Goal: Task Accomplishment & Management: Manage account settings

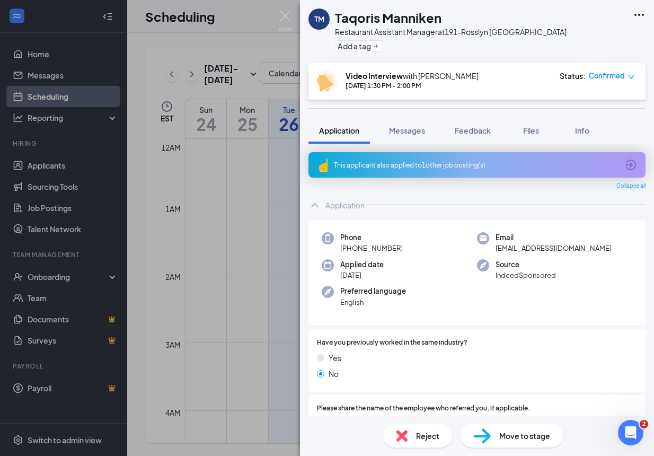
scroll to position [133, 0]
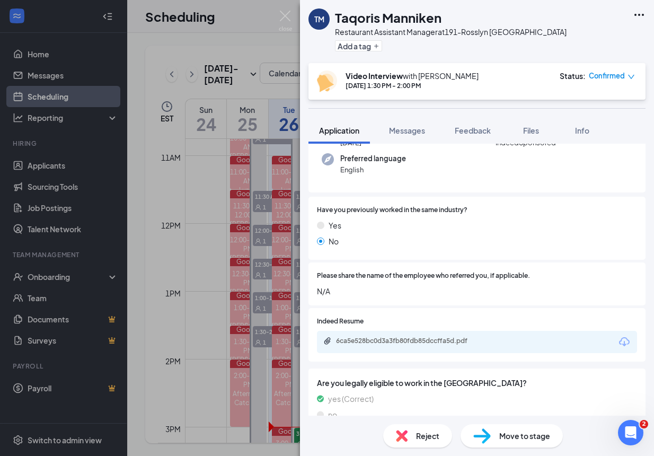
click at [285, 10] on div "TM Taqoris Manniken Restaurant Assistant Manager at 191-Rosslyn VA Add a tag Vi…" at bounding box center [327, 228] width 654 height 456
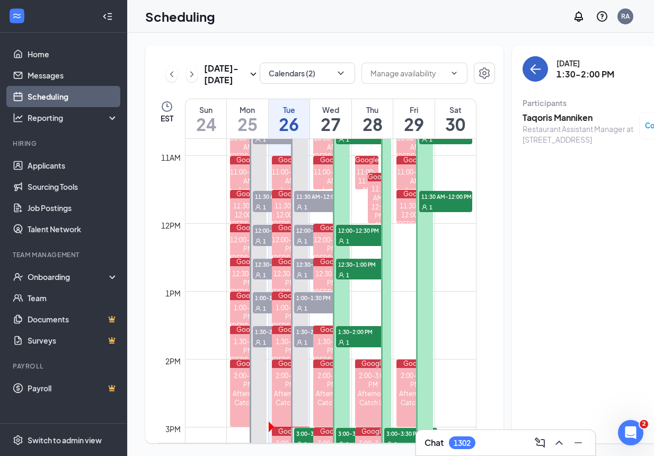
click at [523, 65] on button "back-button" at bounding box center [535, 68] width 25 height 25
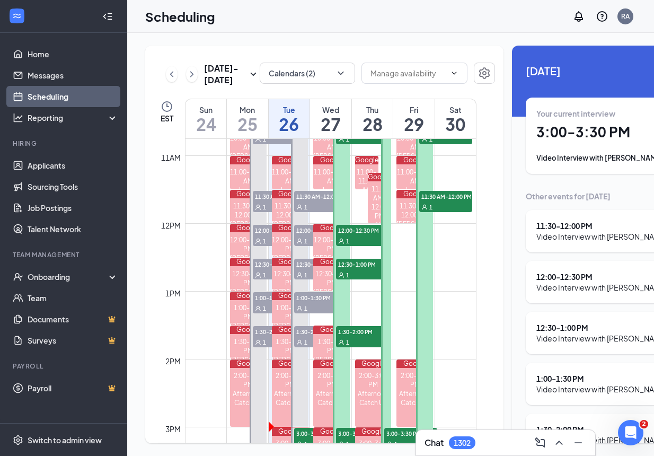
click at [566, 134] on h1 "3:00 - 3:30 PM" at bounding box center [609, 132] width 146 height 18
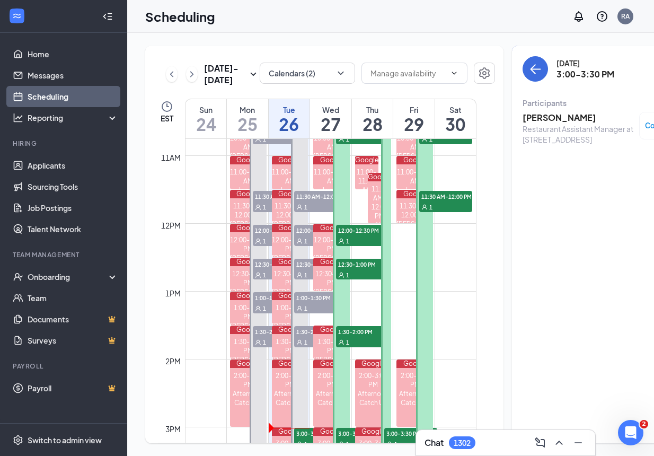
click at [536, 118] on h3 "Jasmine Seals" at bounding box center [578, 118] width 111 height 12
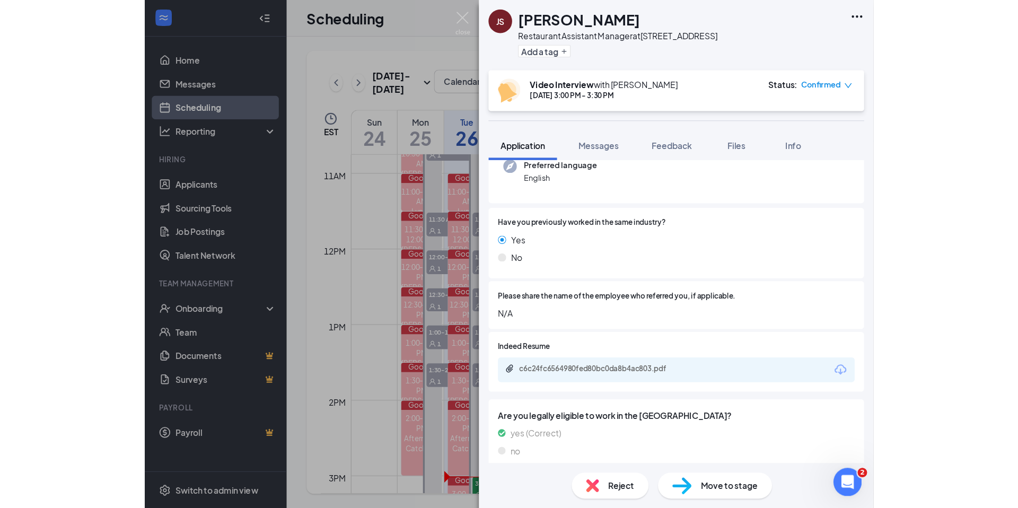
scroll to position [146, 0]
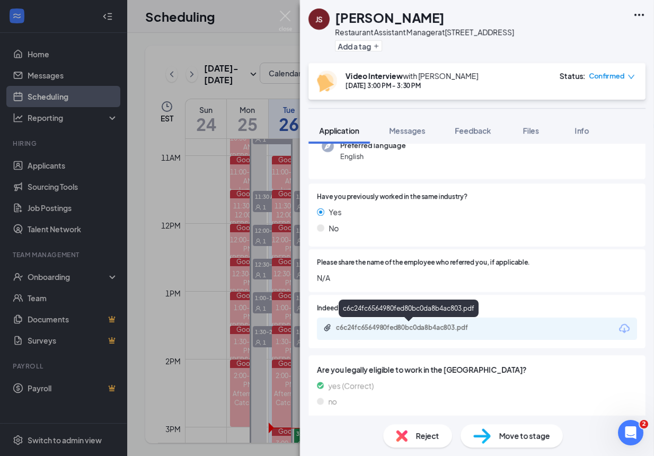
click at [438, 325] on div "c6c24fc6564980fed80bc0da8b4ac803.pdf" at bounding box center [410, 327] width 148 height 8
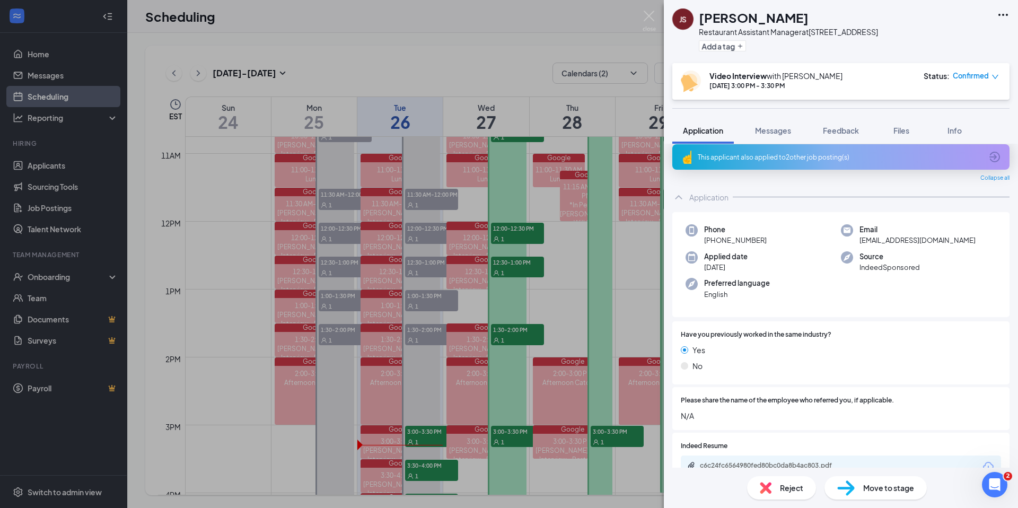
scroll to position [10, 0]
click at [653, 239] on div "Email jasmine_hudson87@icloud.com" at bounding box center [918, 233] width 155 height 22
drag, startPoint x: 860, startPoint y: 238, endPoint x: 948, endPoint y: 240, distance: 88.5
click at [653, 239] on div "Email jasmine_hudson87@icloud.com" at bounding box center [918, 234] width 155 height 22
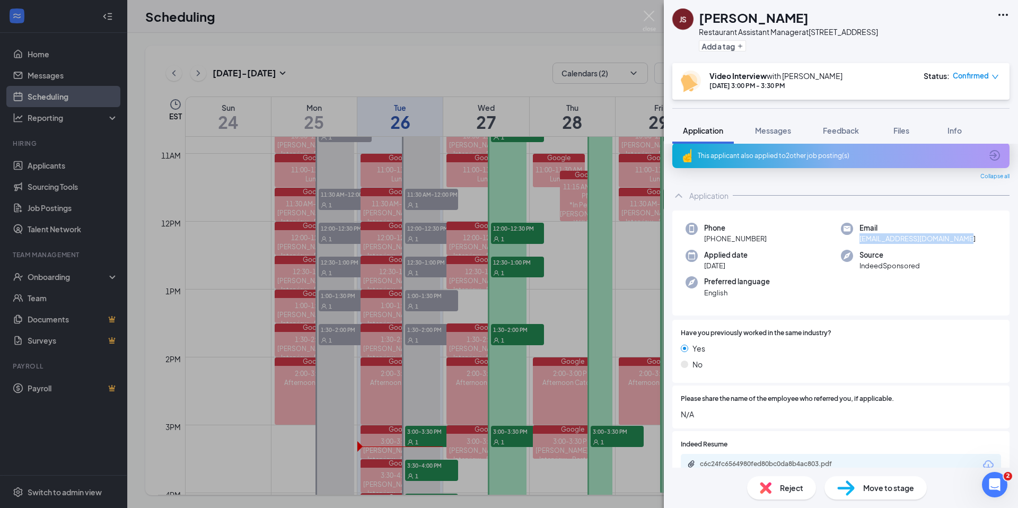
copy span "jasmine_hudson87@icloud.com"
drag, startPoint x: 715, startPoint y: 238, endPoint x: 740, endPoint y: 242, distance: 25.2
click at [653, 240] on div "Phone +1 (215) 892-5802" at bounding box center [762, 234] width 155 height 22
copy span "215) 892-5802"
click at [648, 16] on img at bounding box center [648, 21] width 13 height 21
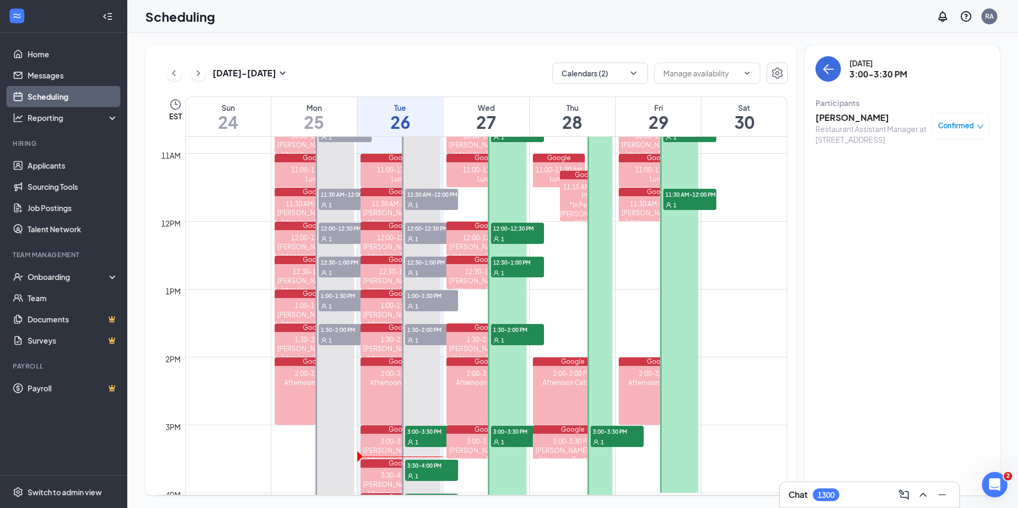
click at [643, 11] on div "Scheduling RA" at bounding box center [572, 16] width 890 height 33
click at [653, 75] on button "back-button" at bounding box center [827, 68] width 25 height 25
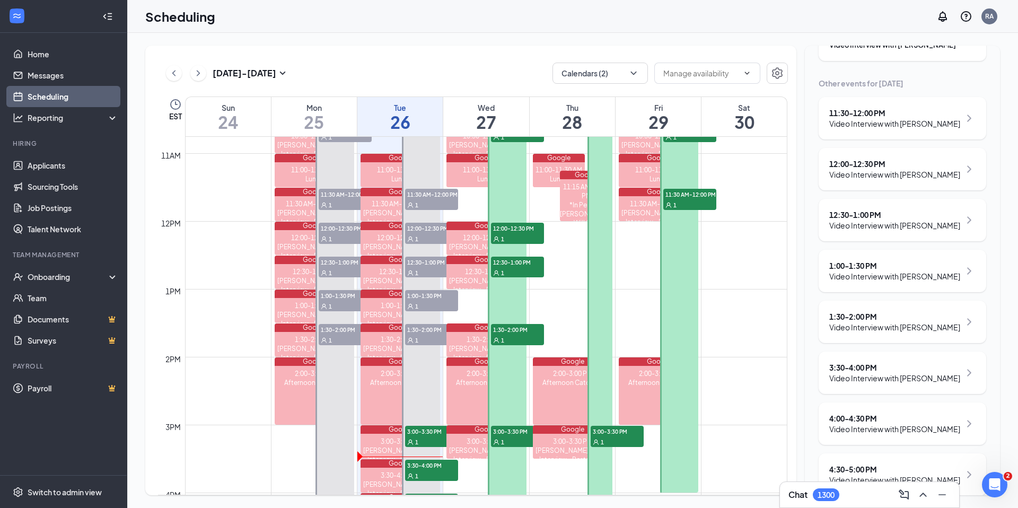
scroll to position [152, 0]
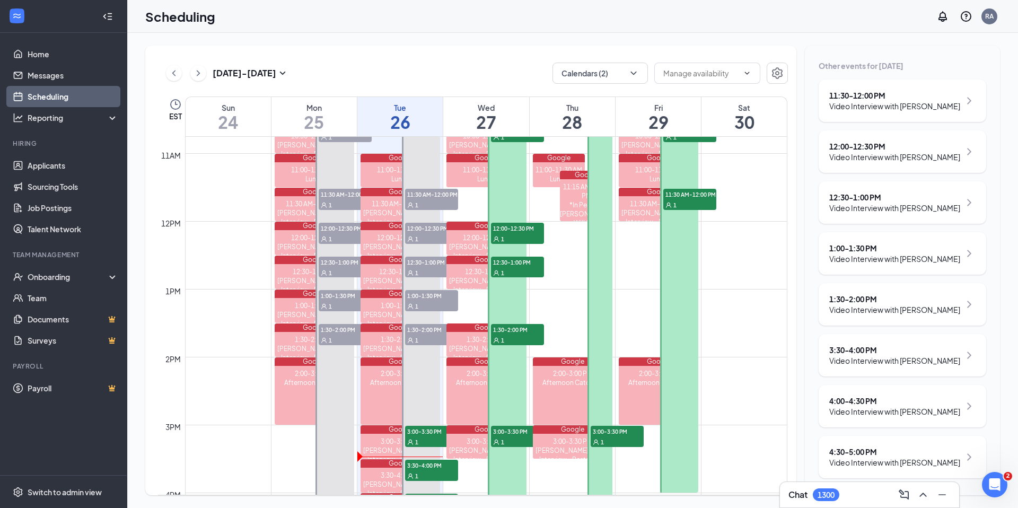
click at [653, 345] on div "3:30 - 4:00 PM" at bounding box center [894, 350] width 131 height 11
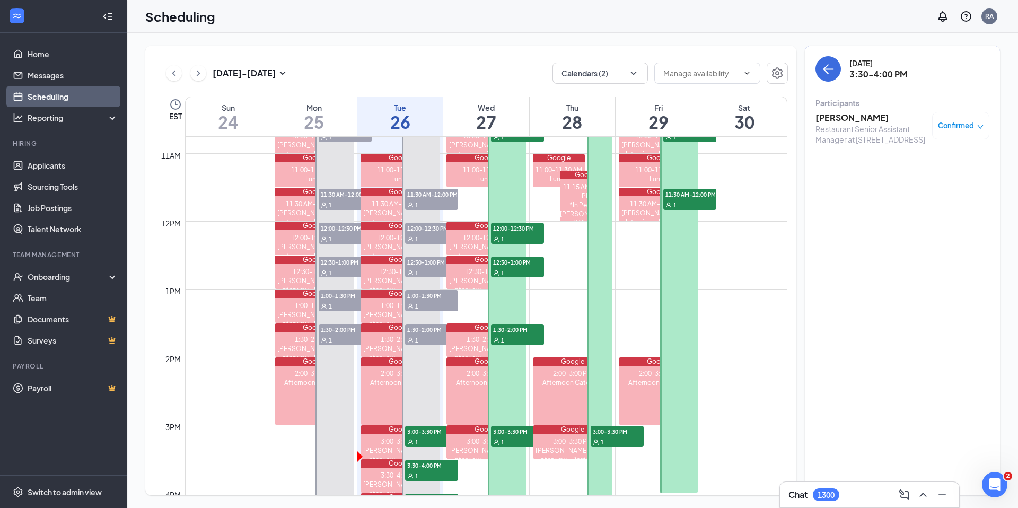
click at [653, 114] on h3 "Kamari Thompson" at bounding box center [870, 118] width 111 height 12
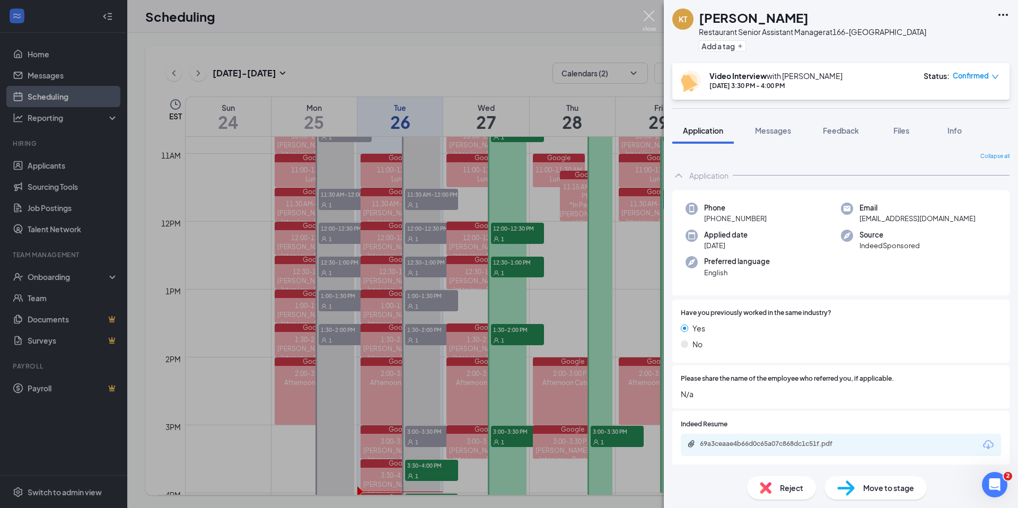
click at [647, 11] on img at bounding box center [648, 21] width 13 height 21
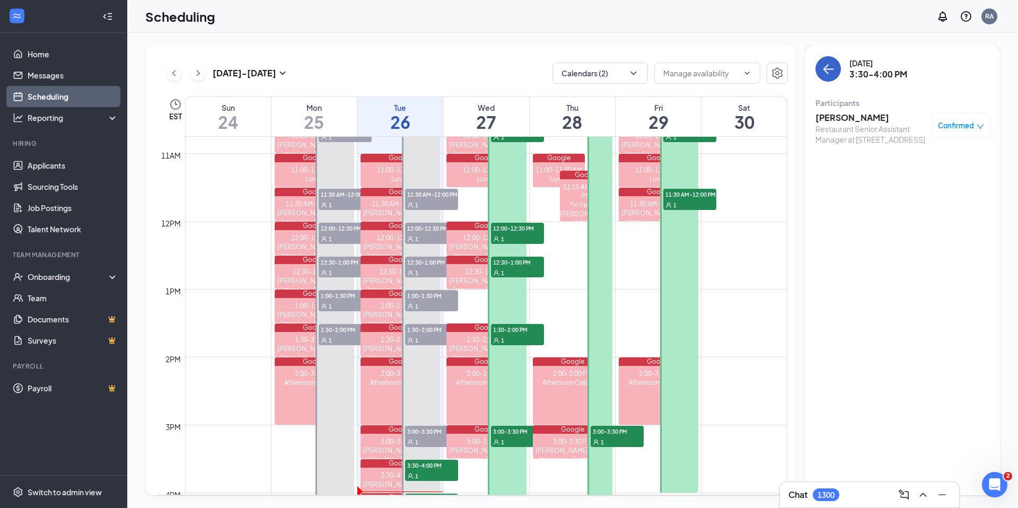
click at [653, 67] on button "back-button" at bounding box center [827, 68] width 25 height 25
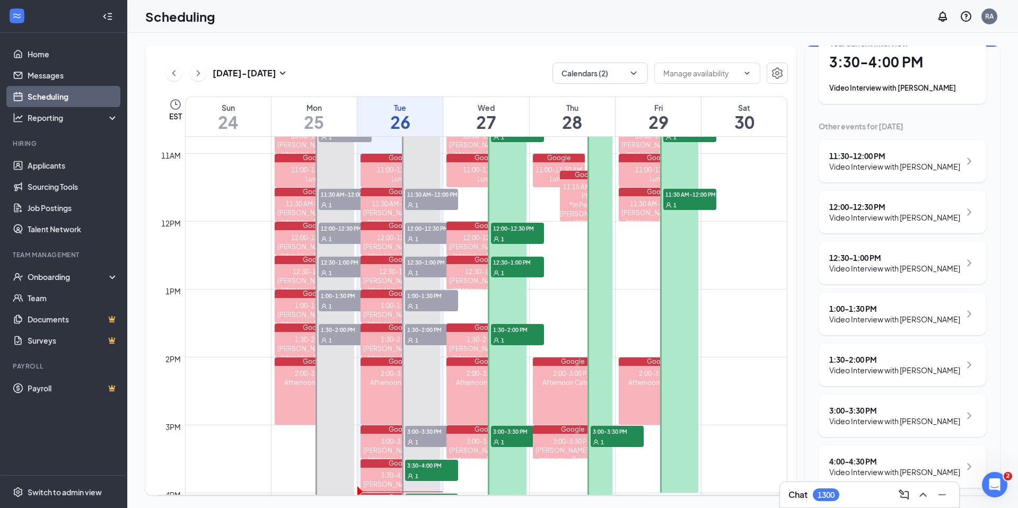
scroll to position [141, 0]
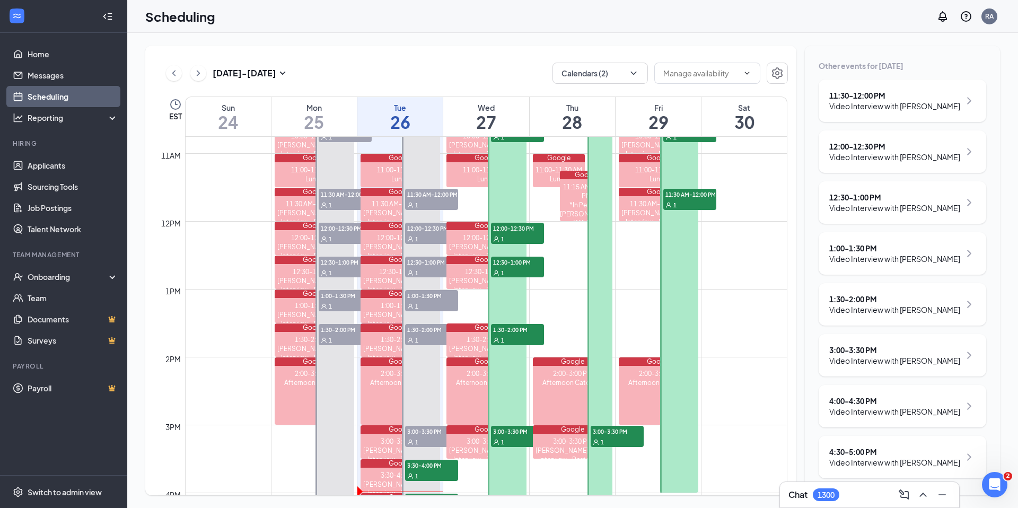
click at [653, 407] on div "Video Interview with Christa Soulia" at bounding box center [894, 411] width 131 height 11
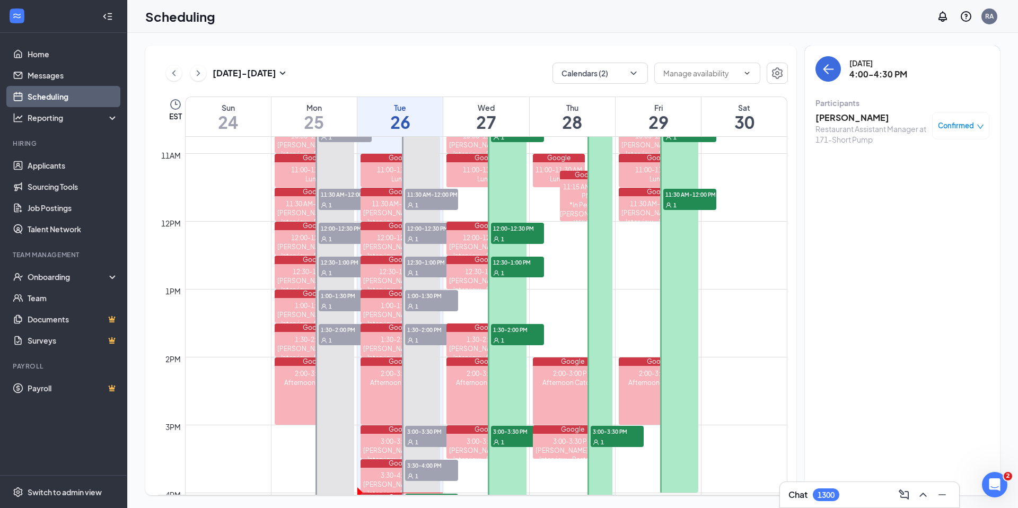
click at [653, 119] on h3 "Christa Soulia" at bounding box center [870, 118] width 111 height 12
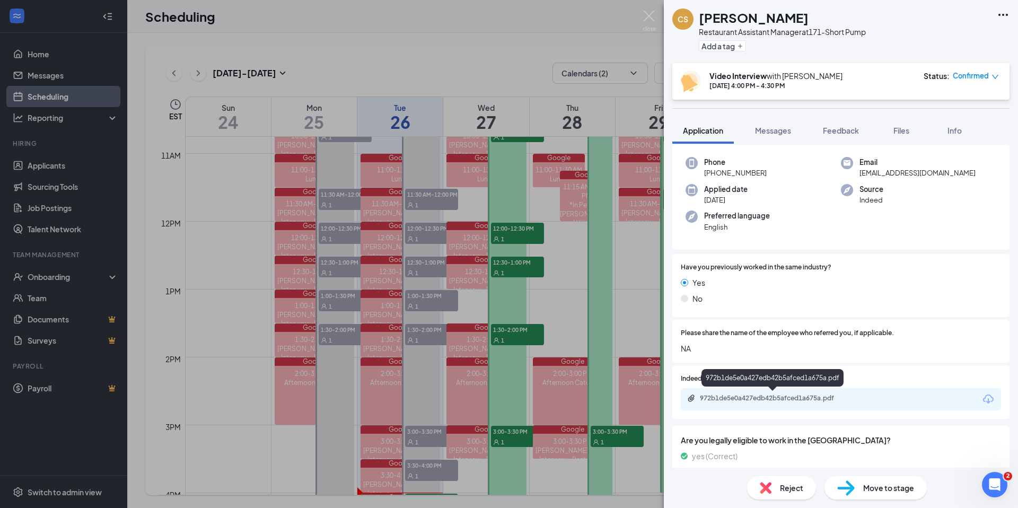
scroll to position [77, 0]
click at [653, 398] on div "972b1de5e0a427edb42b5afced1a675a.pdf" at bounding box center [774, 396] width 148 height 8
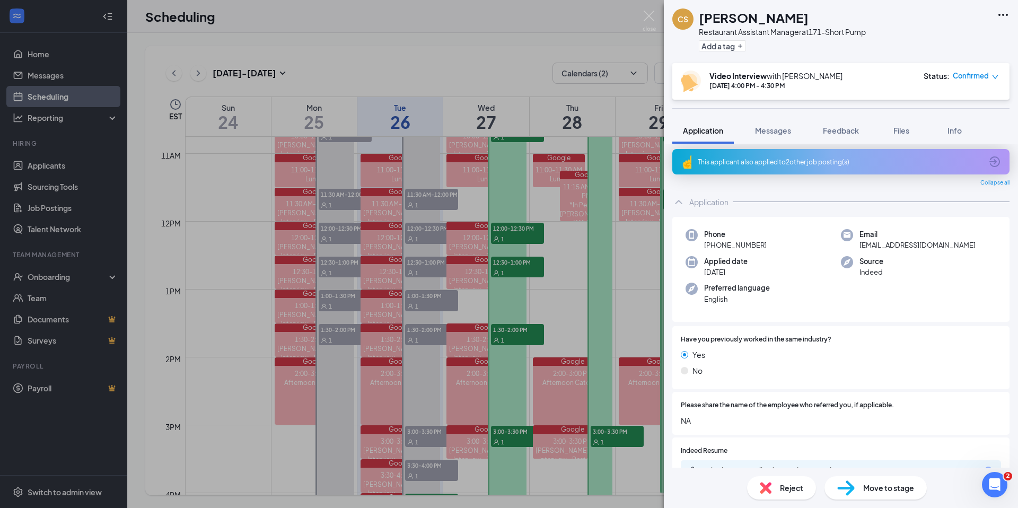
scroll to position [5, 0]
click at [653, 165] on div "This applicant also applied to 2 other job posting(s)" at bounding box center [840, 159] width 337 height 25
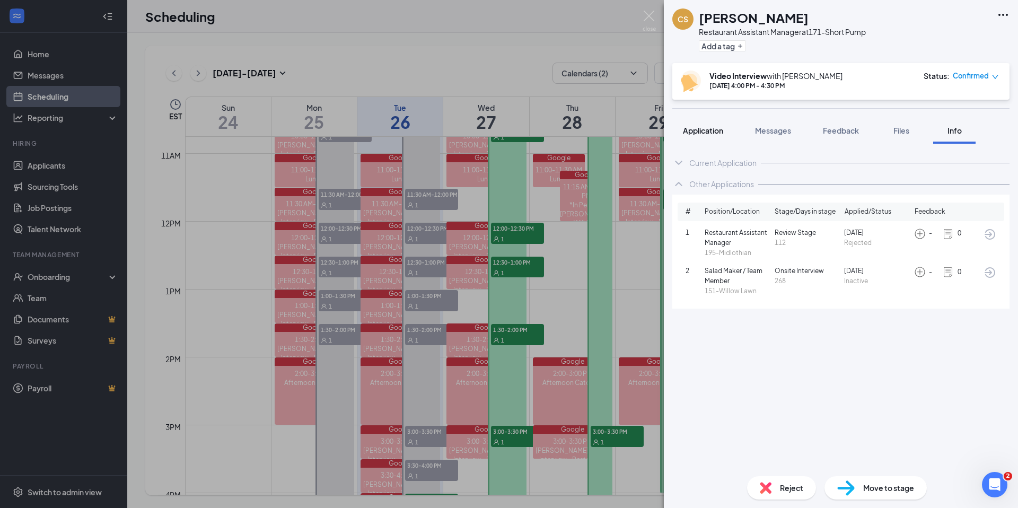
click at [653, 129] on span "Application" at bounding box center [703, 131] width 40 height 10
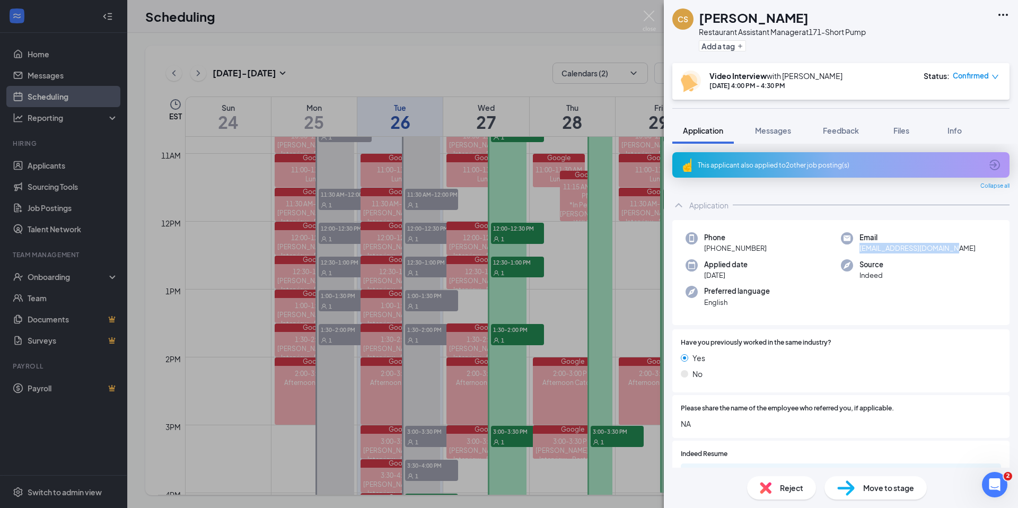
drag, startPoint x: 859, startPoint y: 248, endPoint x: 969, endPoint y: 253, distance: 110.4
click at [653, 253] on div "Email souliachrista4@gmail.com" at bounding box center [918, 243] width 155 height 22
copy span "souliachrista4@gmail.com"
click at [653, 269] on div "Applied date Aug 14" at bounding box center [762, 270] width 155 height 22
drag, startPoint x: 732, startPoint y: 248, endPoint x: 780, endPoint y: 249, distance: 47.2
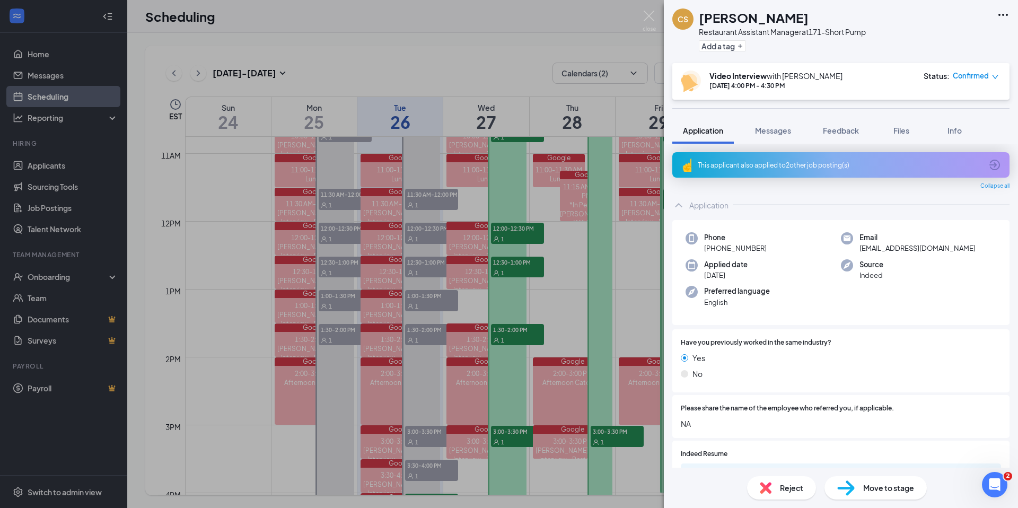
click at [653, 249] on div "Phone +1 (804) 295-2318" at bounding box center [762, 243] width 155 height 22
copy span "(804) 295-2318"
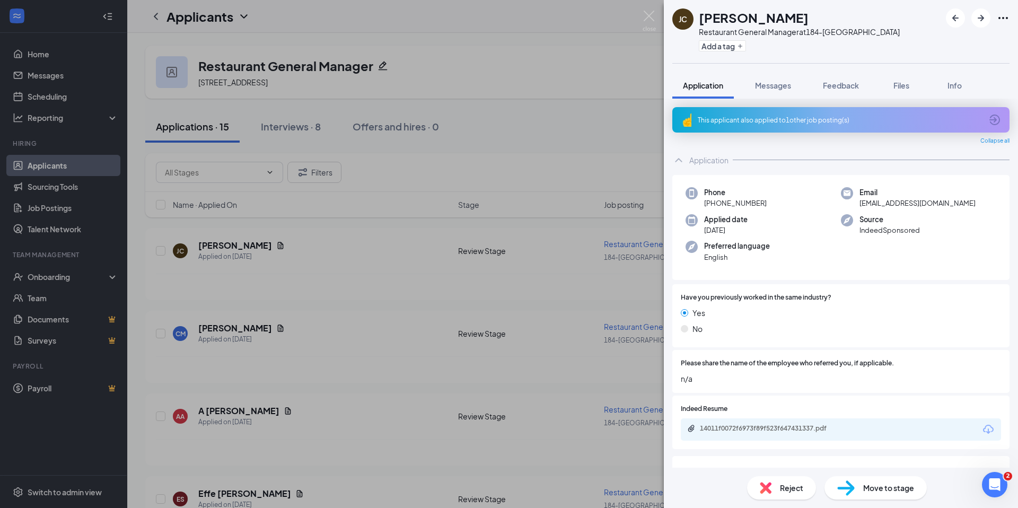
click at [796, 493] on span "Reject" at bounding box center [791, 488] width 23 height 12
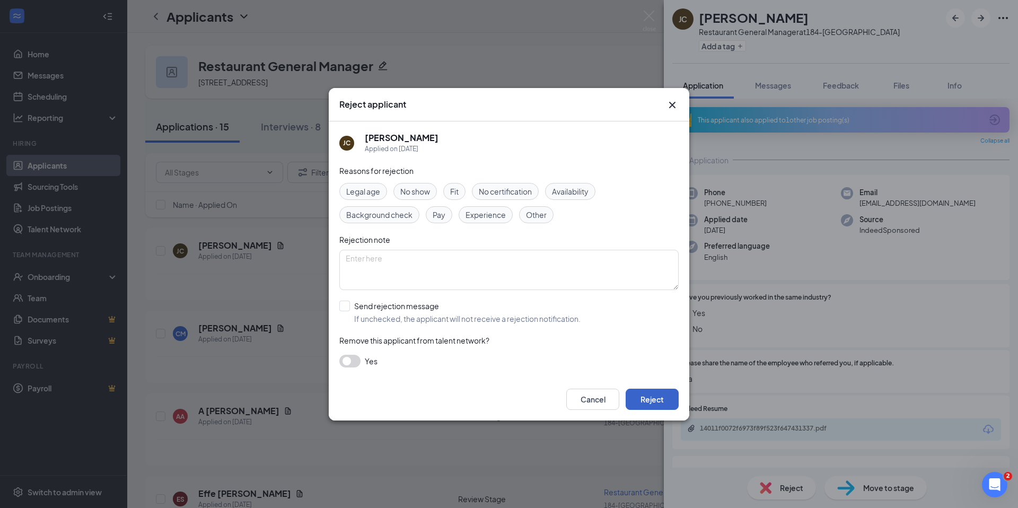
click at [648, 407] on button "Reject" at bounding box center [651, 398] width 53 height 21
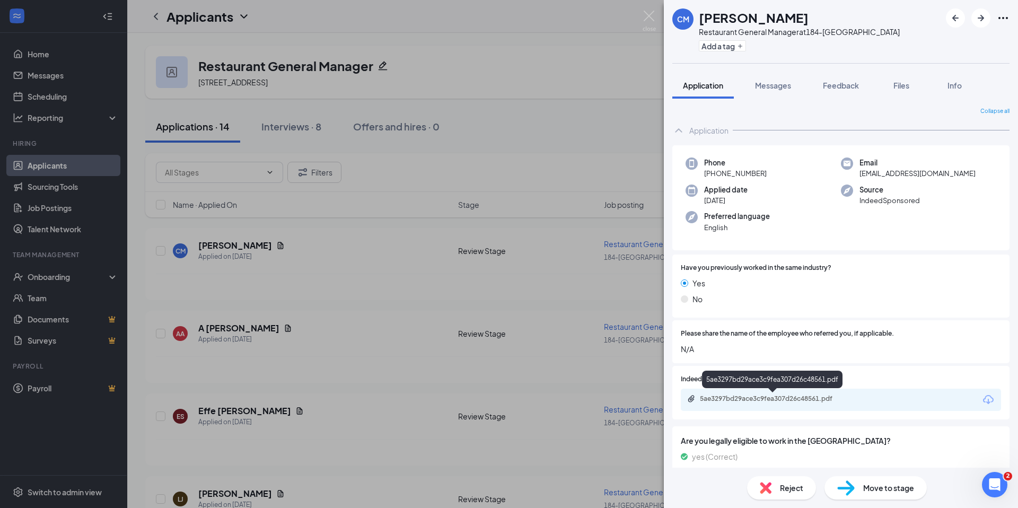
click at [761, 398] on div "5ae3297bd29ace3c9fea307d26c48561.pdf" at bounding box center [774, 398] width 148 height 8
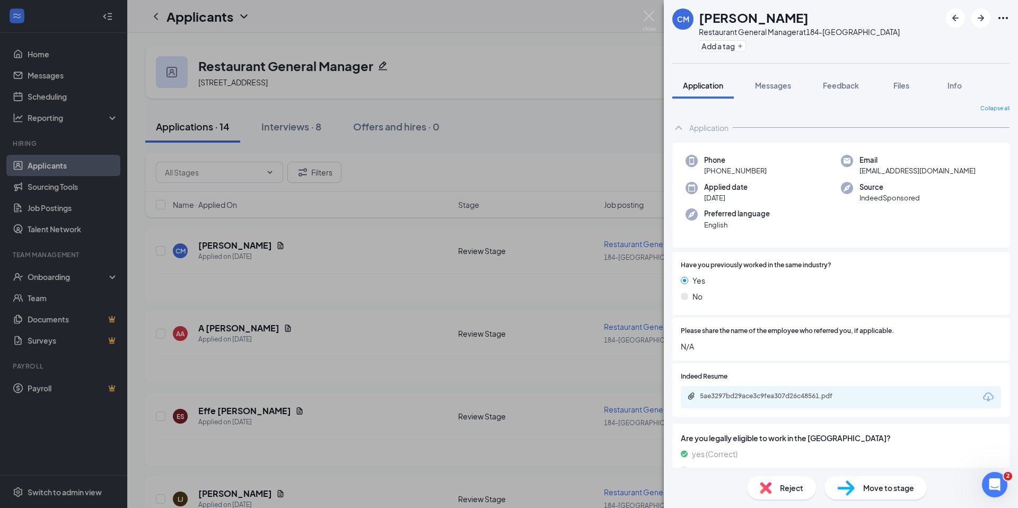
click at [776, 488] on div "Reject" at bounding box center [781, 487] width 69 height 23
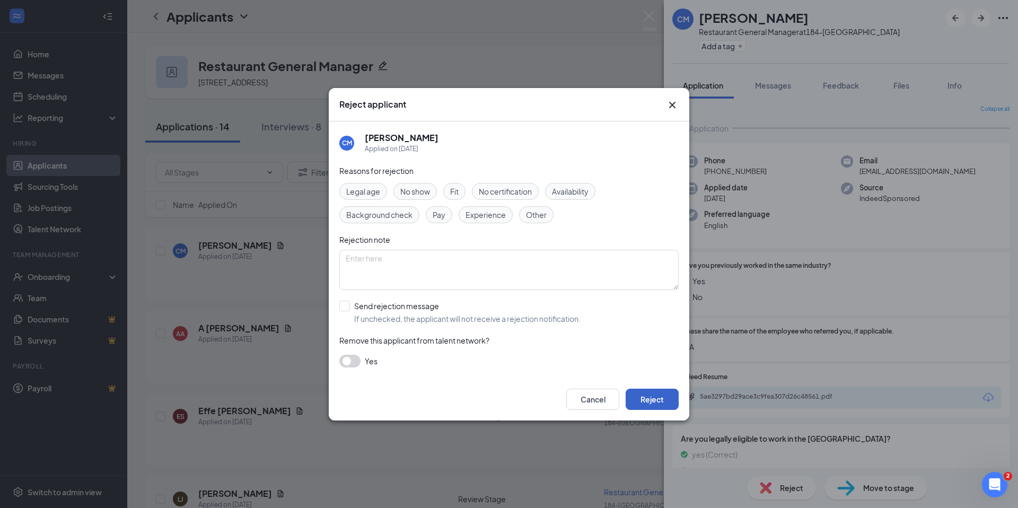
click at [673, 404] on button "Reject" at bounding box center [651, 398] width 53 height 21
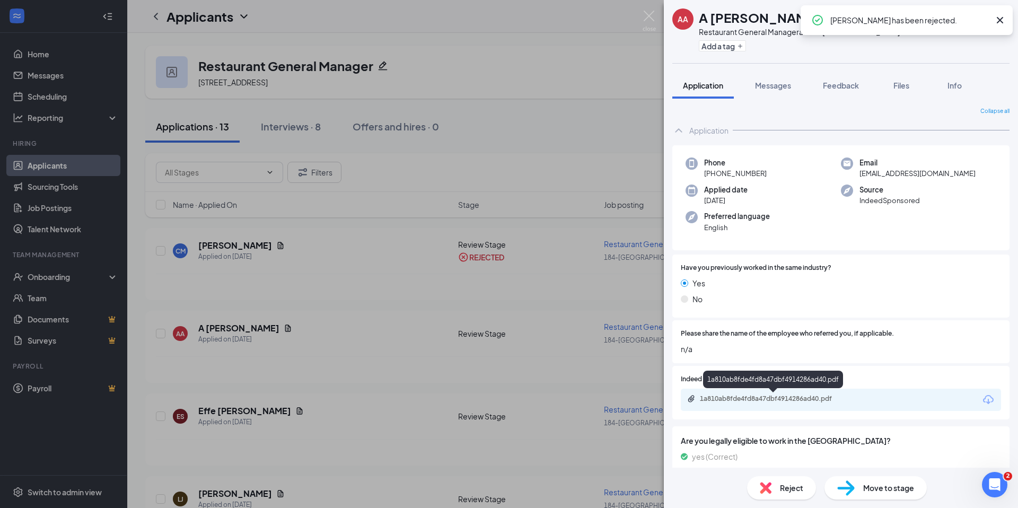
click at [776, 401] on div "1a810ab8fde4fd8a47dbf4914286ad40.pdf" at bounding box center [774, 398] width 148 height 8
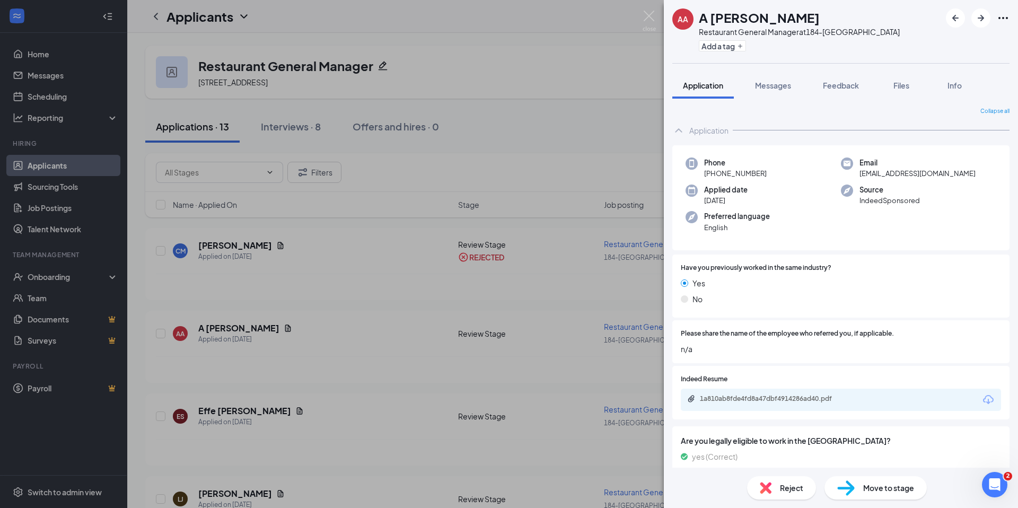
click at [779, 497] on div "Reject" at bounding box center [781, 487] width 69 height 23
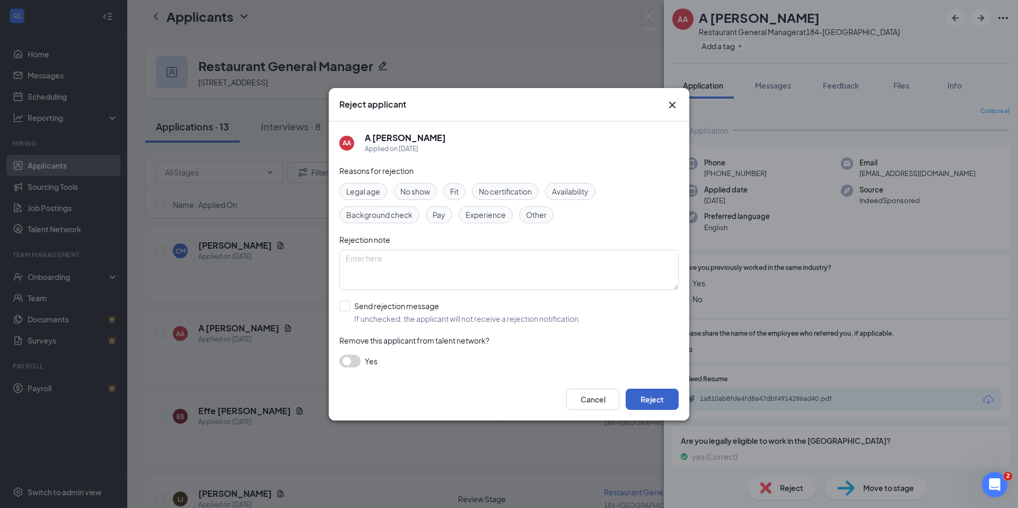
click at [671, 404] on button "Reject" at bounding box center [651, 398] width 53 height 21
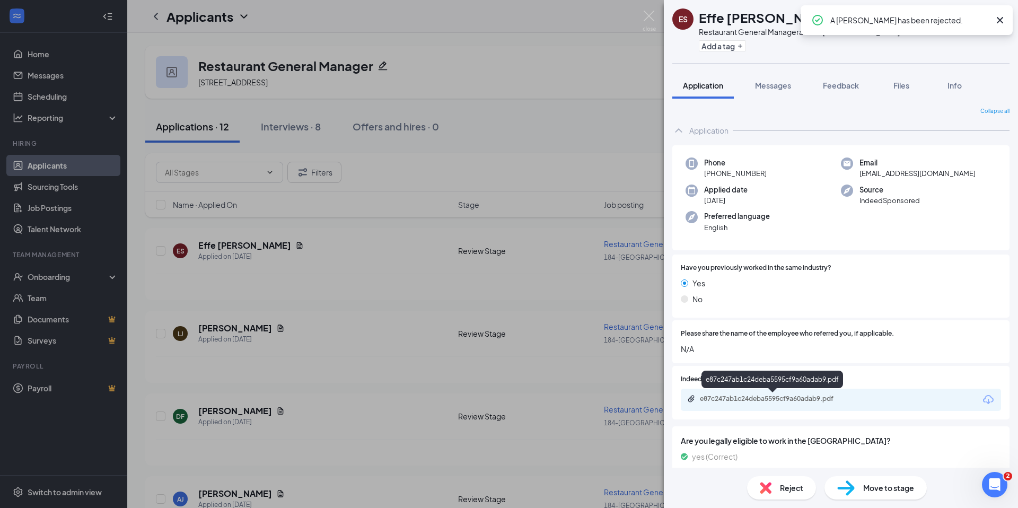
click at [757, 399] on div "e87c247ab1c24deba5595cf9a60adab9.pdf" at bounding box center [774, 398] width 148 height 8
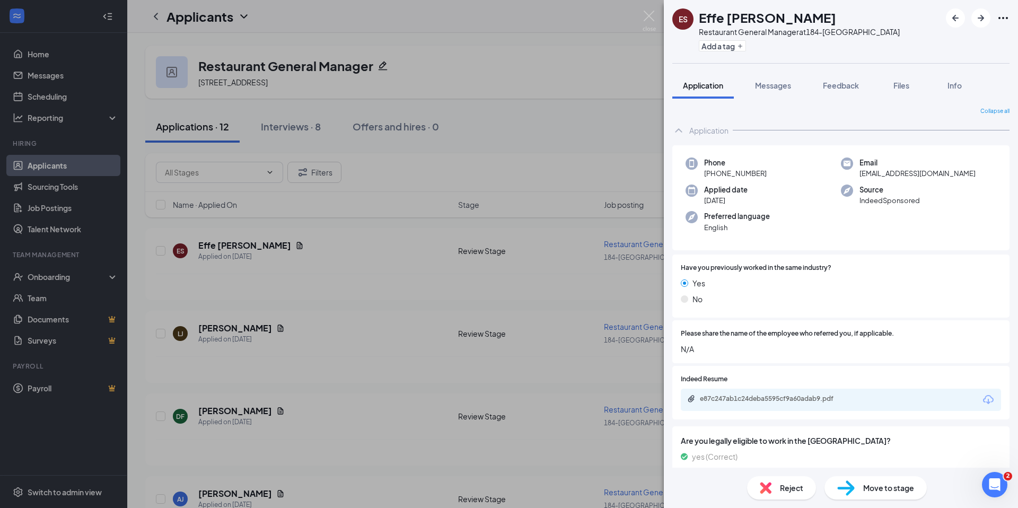
click at [793, 482] on span "Reject" at bounding box center [791, 488] width 23 height 12
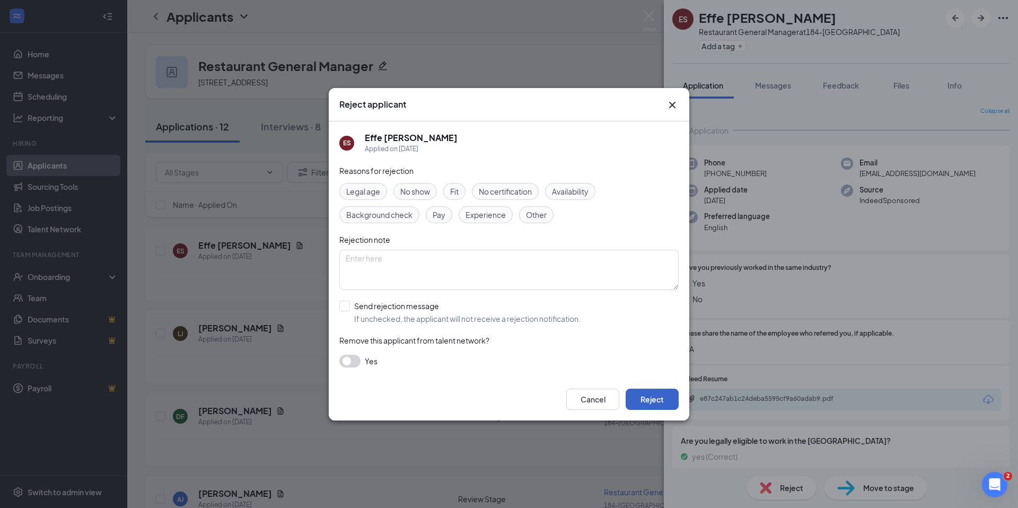
click at [665, 401] on button "Reject" at bounding box center [651, 398] width 53 height 21
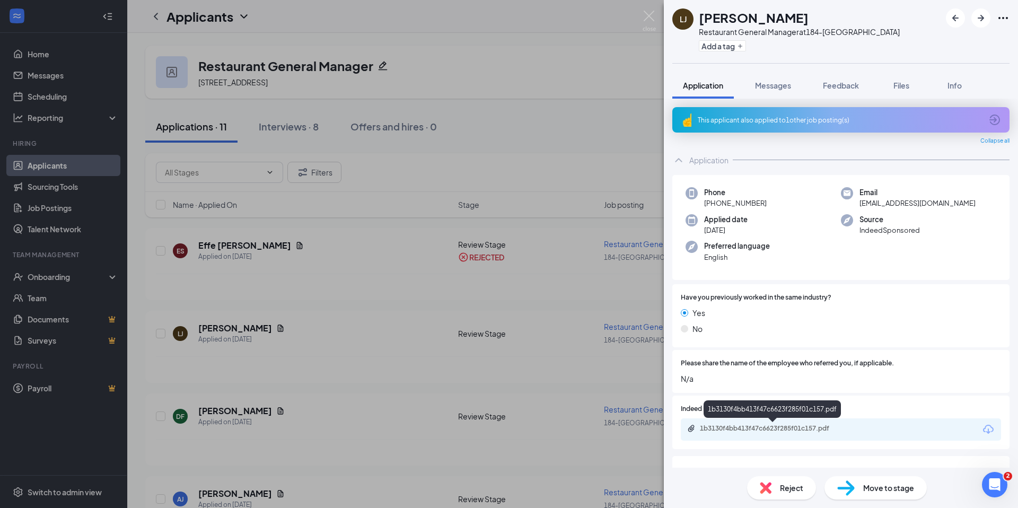
click at [779, 429] on div "1b3130f4bb413f47c6623f285f01c157.pdf" at bounding box center [774, 428] width 148 height 8
click at [792, 492] on span "Reject" at bounding box center [791, 488] width 23 height 12
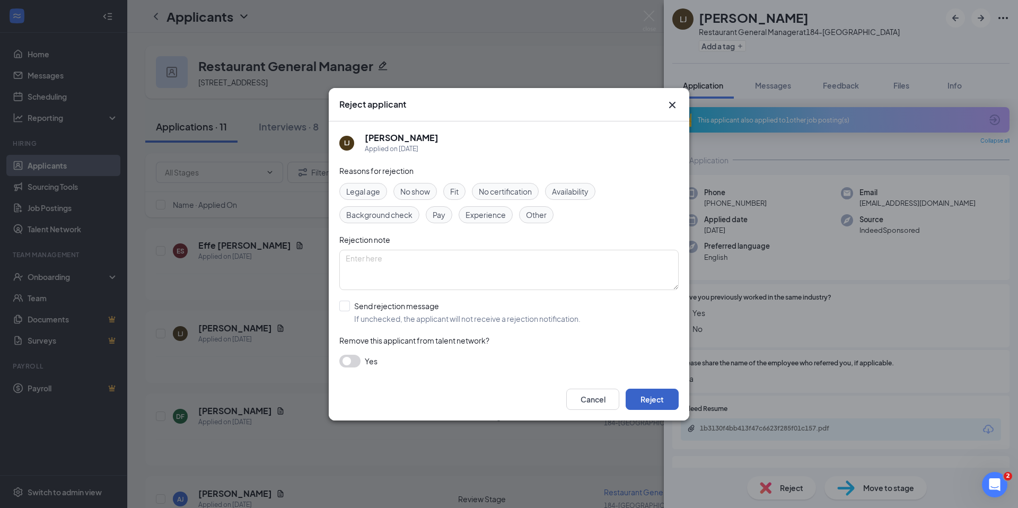
click at [666, 399] on button "Reject" at bounding box center [651, 398] width 53 height 21
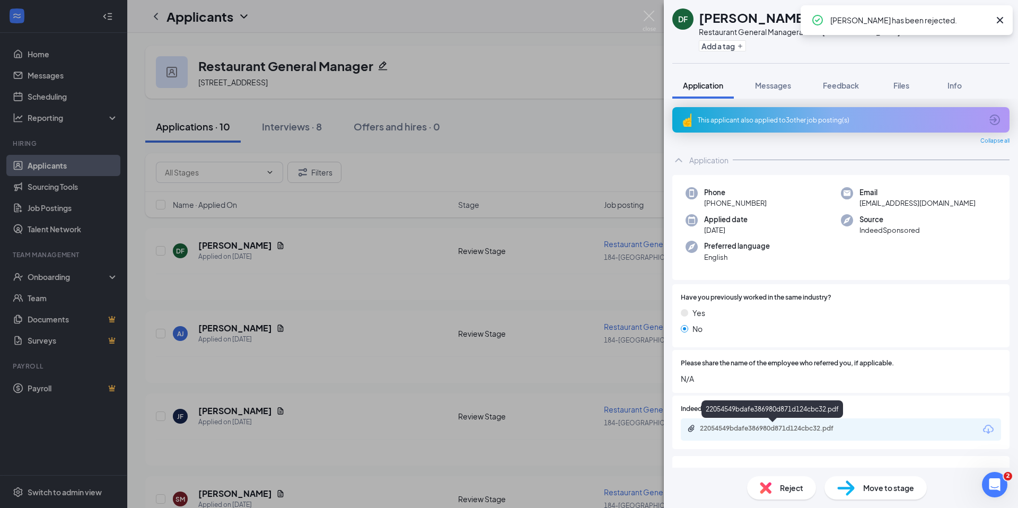
click at [742, 428] on div "22054549bdafe386980d871d124cbc32.pdf" at bounding box center [774, 428] width 148 height 8
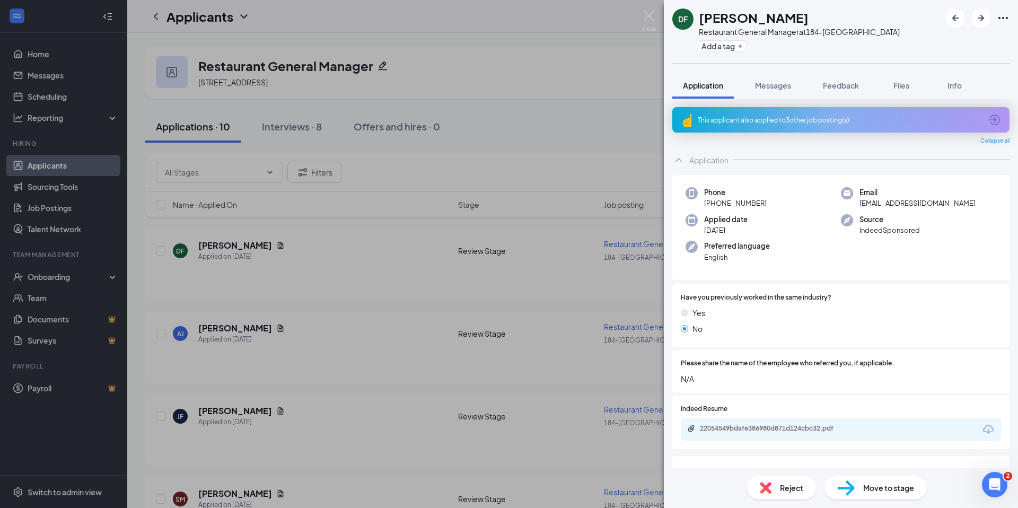
click at [781, 495] on div "Reject" at bounding box center [781, 487] width 69 height 23
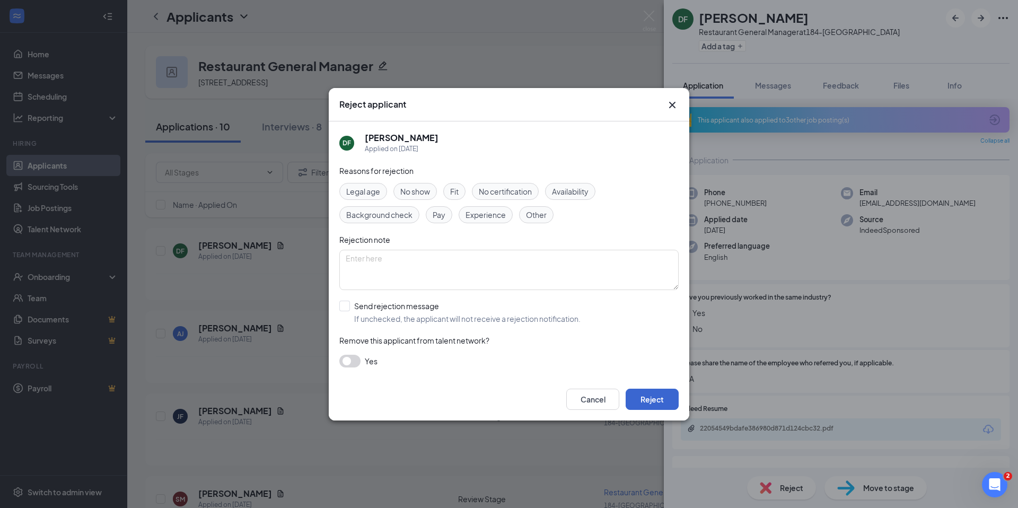
drag, startPoint x: 681, startPoint y: 410, endPoint x: 675, endPoint y: 406, distance: 7.4
click at [679, 408] on div "Cancel Reject" at bounding box center [509, 399] width 360 height 42
click at [670, 403] on button "Reject" at bounding box center [651, 398] width 53 height 21
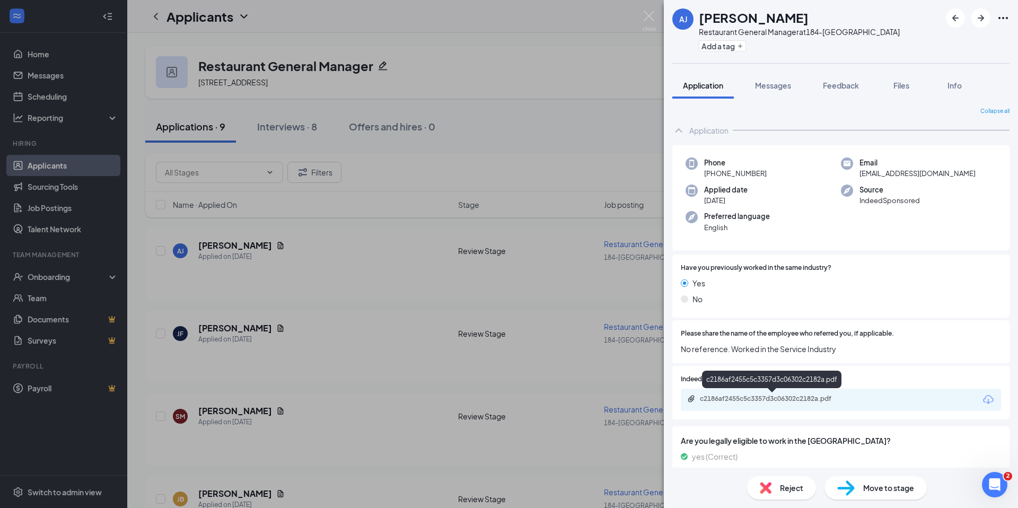
click at [782, 398] on div "c2186af2455c5c3357d3c06302c2182a.pdf" at bounding box center [774, 398] width 148 height 8
click at [985, 17] on icon "ArrowRight" at bounding box center [980, 18] width 13 height 13
click at [751, 396] on div "c18005431d9fa0595663e41d718a7d39.pdf" at bounding box center [774, 398] width 148 height 8
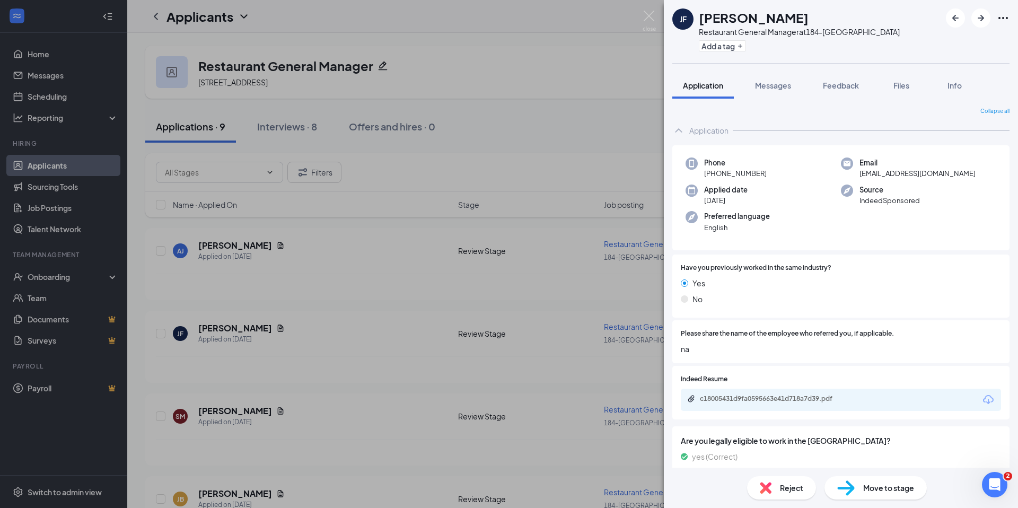
scroll to position [4, 0]
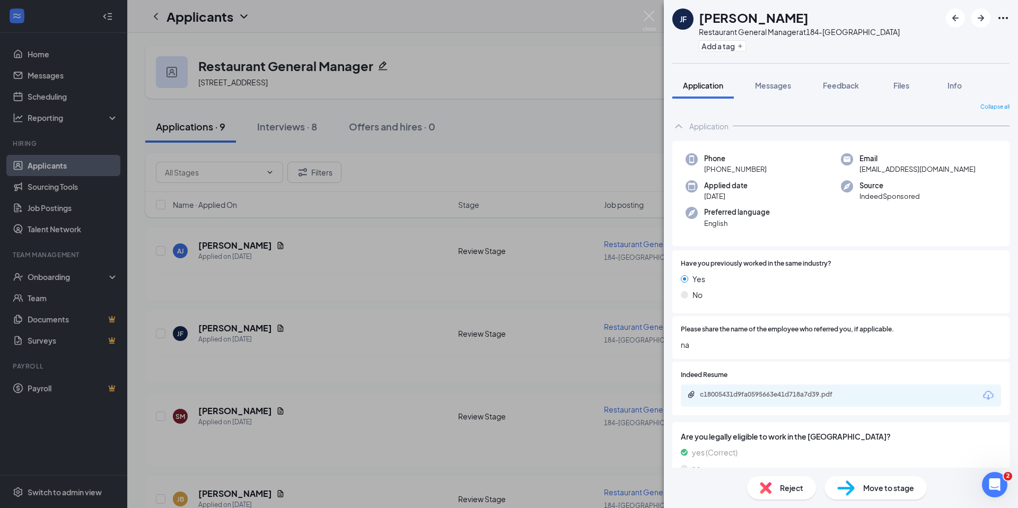
click at [783, 488] on span "Reject" at bounding box center [791, 488] width 23 height 12
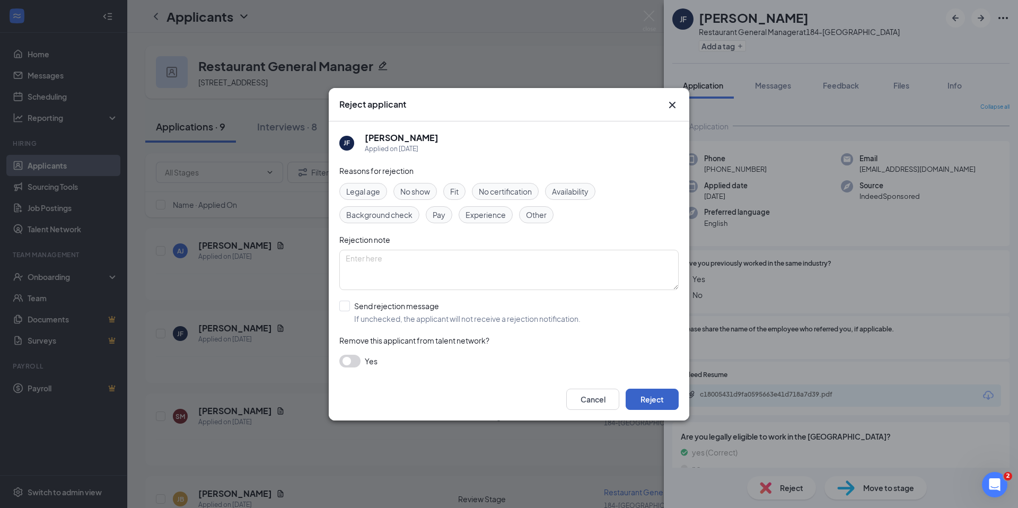
click at [660, 404] on button "Reject" at bounding box center [651, 398] width 53 height 21
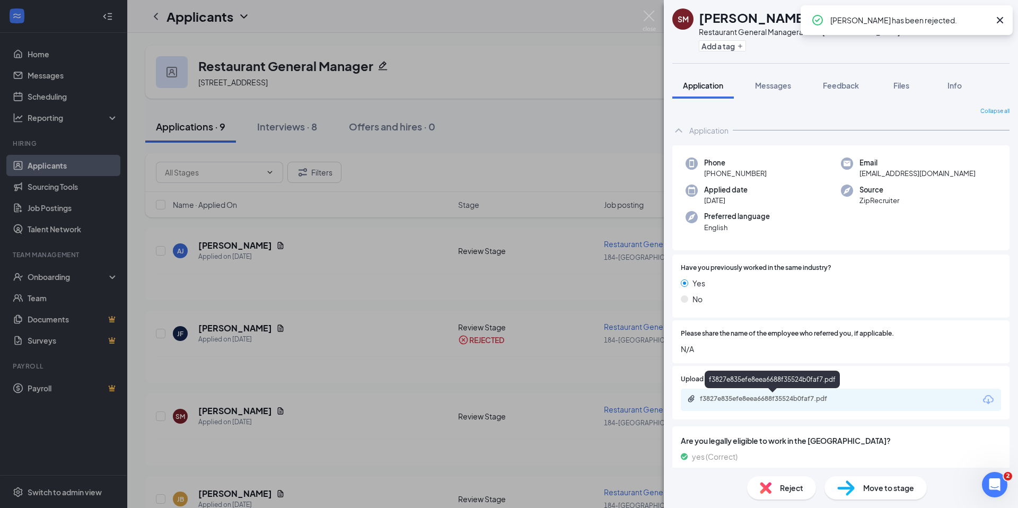
click at [778, 395] on div "f3827e835efe8eea6688f35524b0faf7.pdf" at bounding box center [774, 398] width 148 height 8
